Goal: Information Seeking & Learning: Learn about a topic

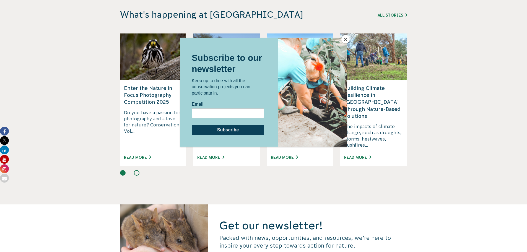
scroll to position [1355, 0]
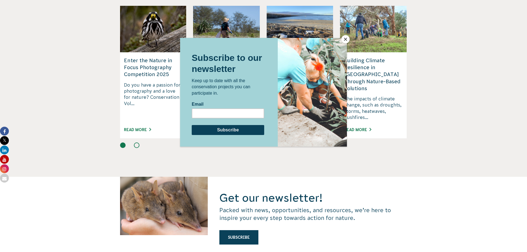
click at [344, 40] on button "Close" at bounding box center [345, 39] width 8 height 8
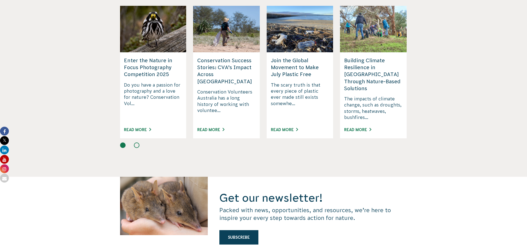
scroll to position [1548, 0]
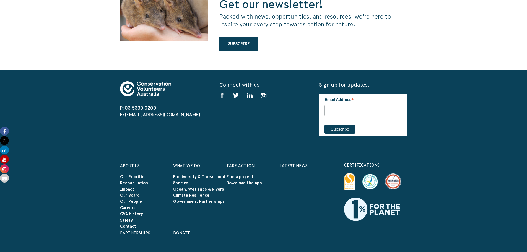
click at [131, 193] on link "Our Board" at bounding box center [130, 195] width 20 height 4
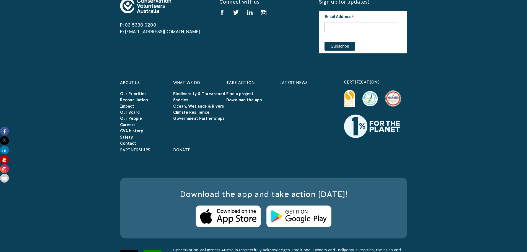
scroll to position [1633, 0]
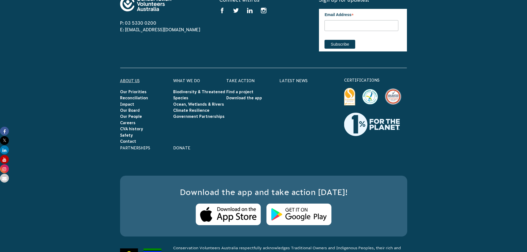
click at [134, 79] on link "About Us" at bounding box center [130, 81] width 20 height 4
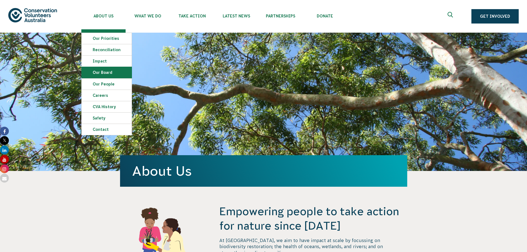
click at [105, 72] on link "Our Board" at bounding box center [107, 72] width 50 height 11
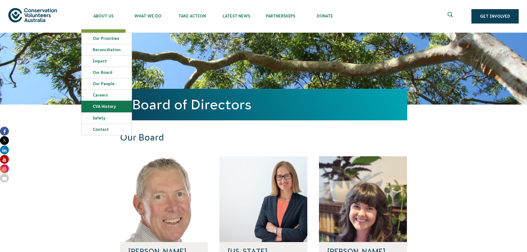
click at [106, 104] on link "CVA history" at bounding box center [107, 106] width 50 height 11
